Goal: Information Seeking & Learning: Learn about a topic

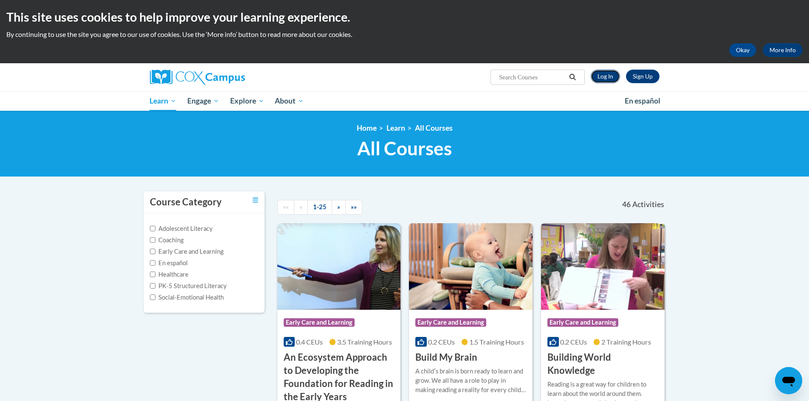
click at [599, 76] on link "Log In" at bounding box center [604, 77] width 29 height 14
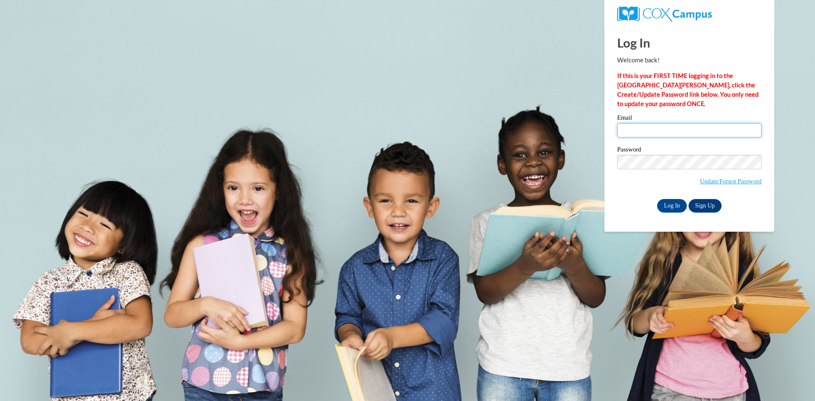
click at [663, 126] on input "Email" at bounding box center [689, 130] width 144 height 14
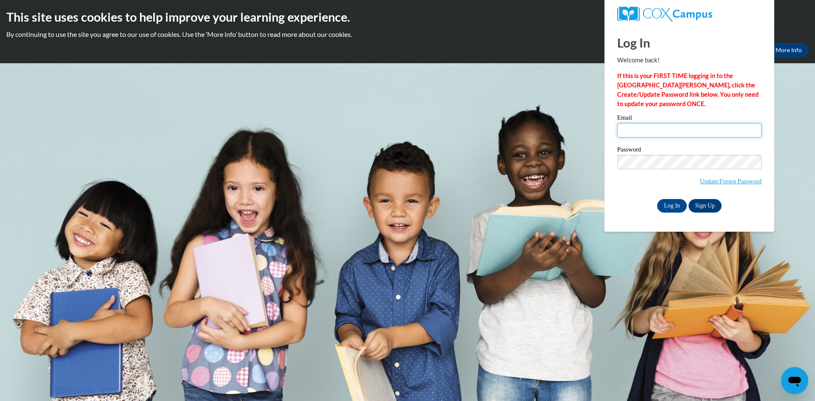
type input "bowlintr@collierschools.com"
click at [657, 199] on input "Log In" at bounding box center [672, 206] width 30 height 14
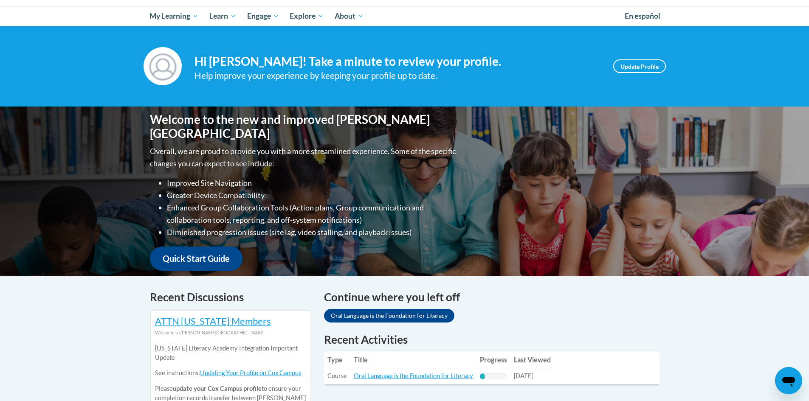
scroll to position [170, 0]
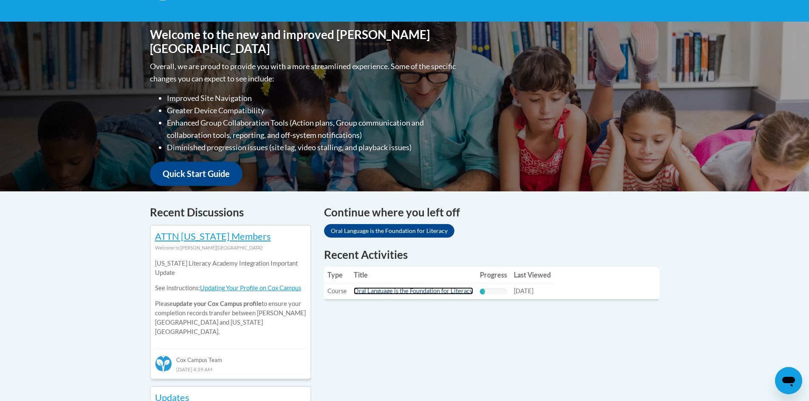
click at [403, 290] on link "Oral Language is the Foundation for Literacy" at bounding box center [413, 290] width 119 height 7
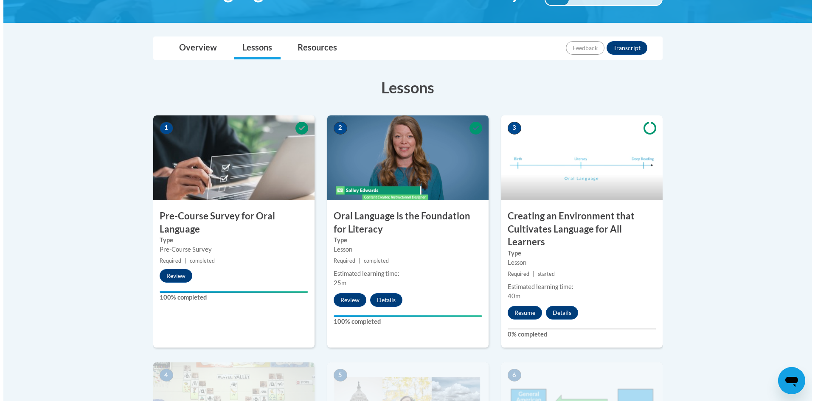
scroll to position [212, 0]
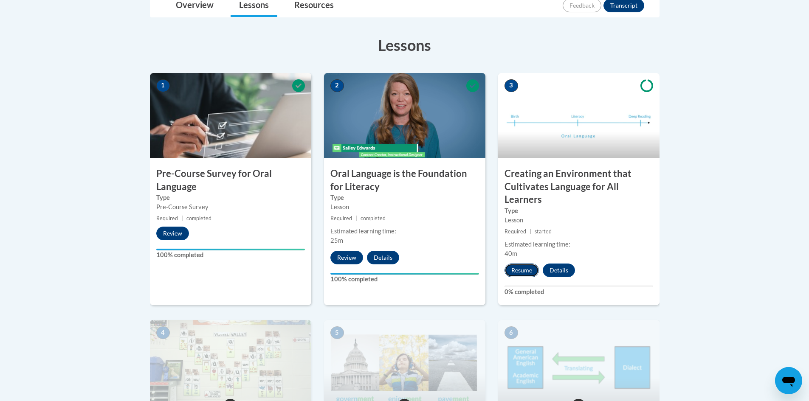
click at [519, 273] on button "Resume" at bounding box center [521, 271] width 34 height 14
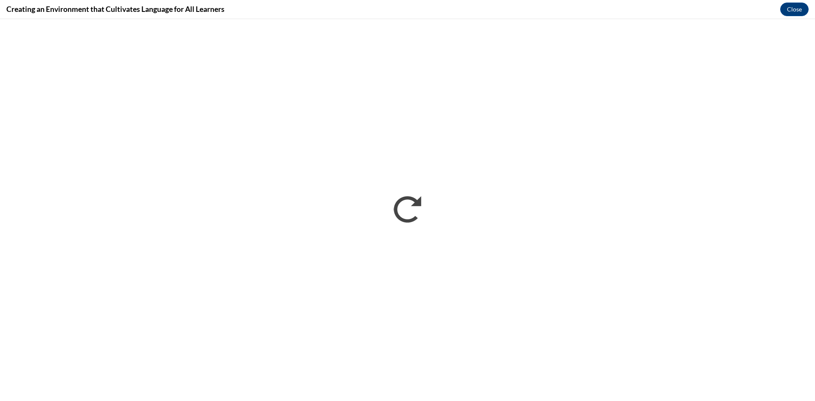
scroll to position [0, 0]
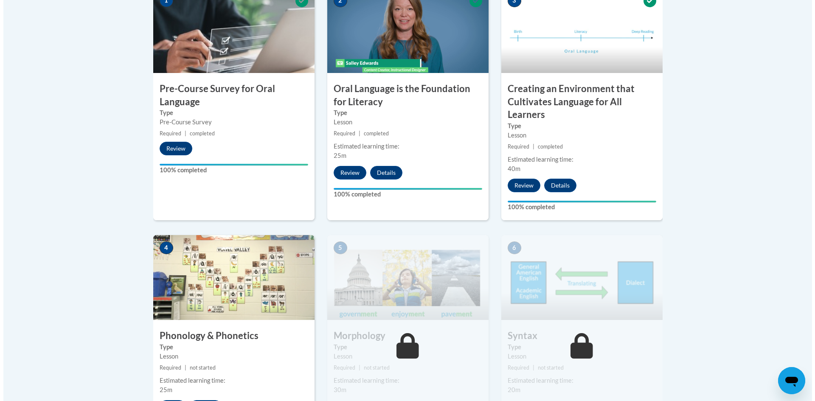
scroll to position [424, 0]
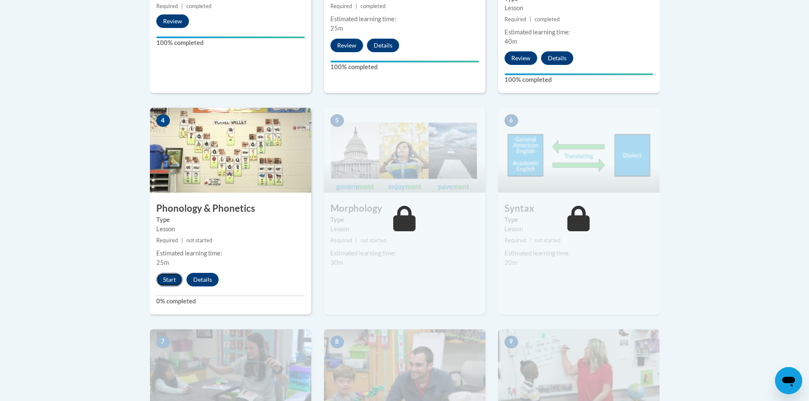
click at [170, 282] on button "Start" at bounding box center [169, 280] width 26 height 14
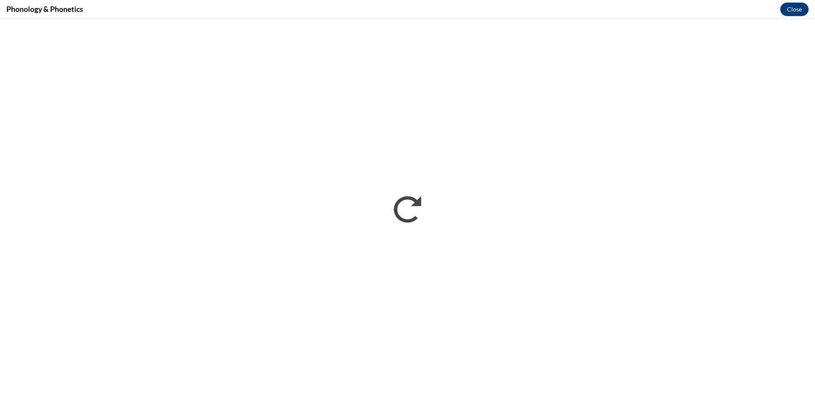
scroll to position [0, 0]
